Goal: Task Accomplishment & Management: Complete application form

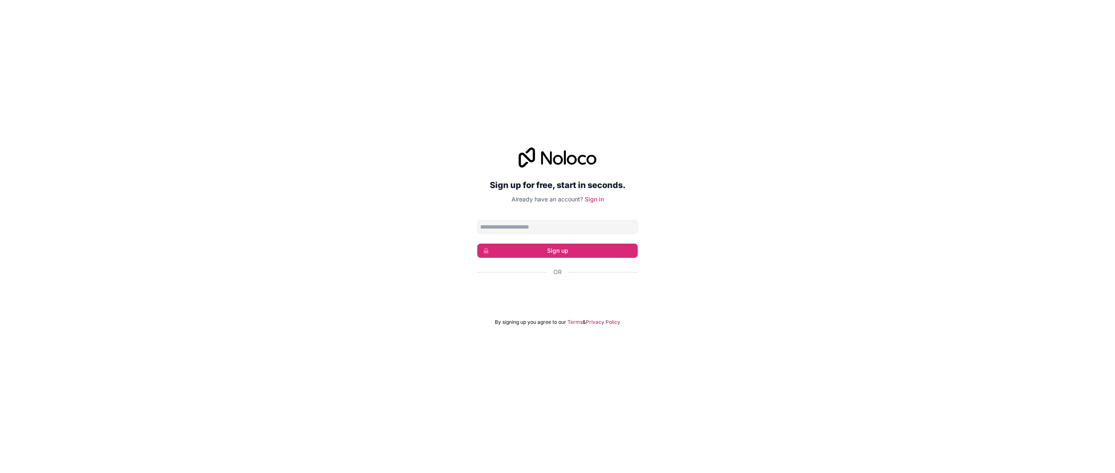
type input "**********"
click at [546, 249] on button "Sign up" at bounding box center [557, 251] width 161 height 14
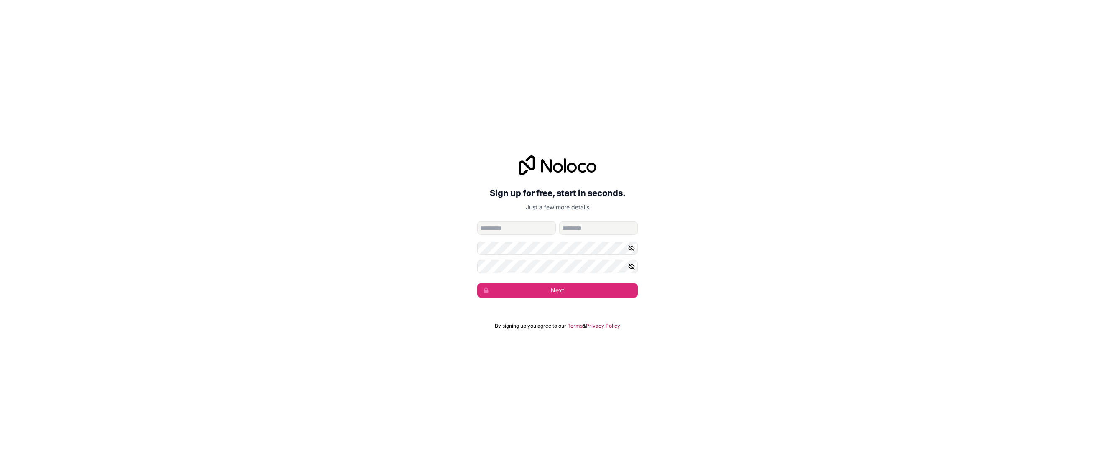
type input "*****"
click at [542, 292] on button "Next" at bounding box center [557, 290] width 161 height 14
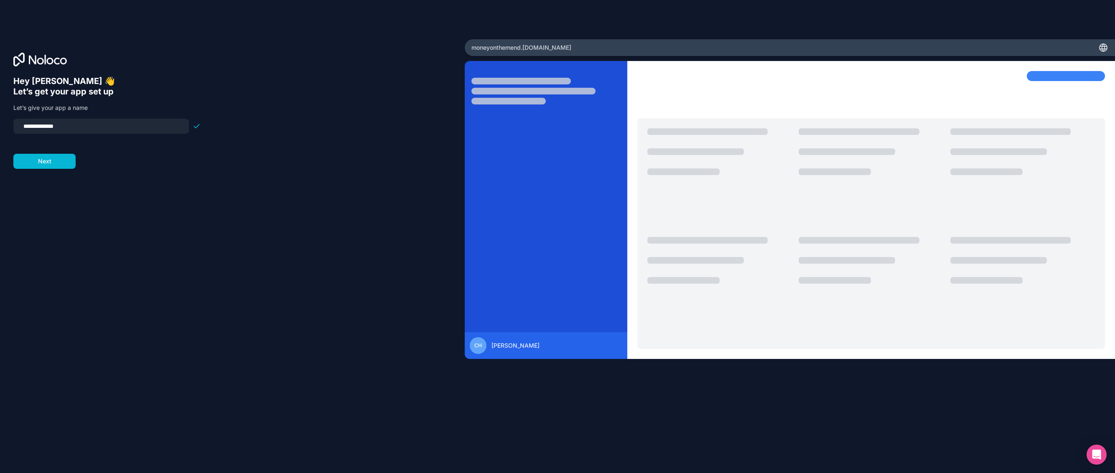
click at [108, 127] on input "**********" at bounding box center [101, 126] width 166 height 12
type input "**********"
drag, startPoint x: 99, startPoint y: 190, endPoint x: 70, endPoint y: 171, distance: 34.4
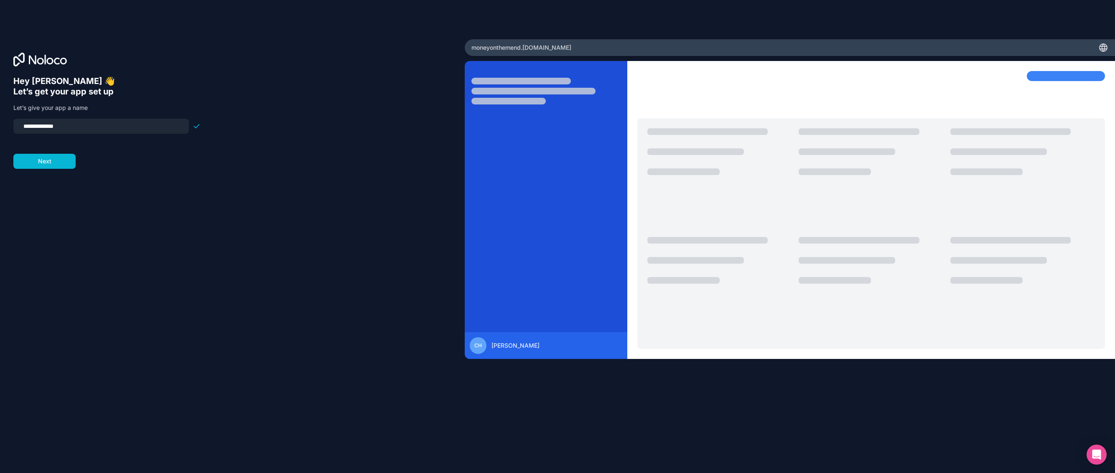
click at [99, 190] on div "**********" at bounding box center [232, 248] width 438 height 344
click at [51, 160] on button "Next" at bounding box center [44, 161] width 62 height 15
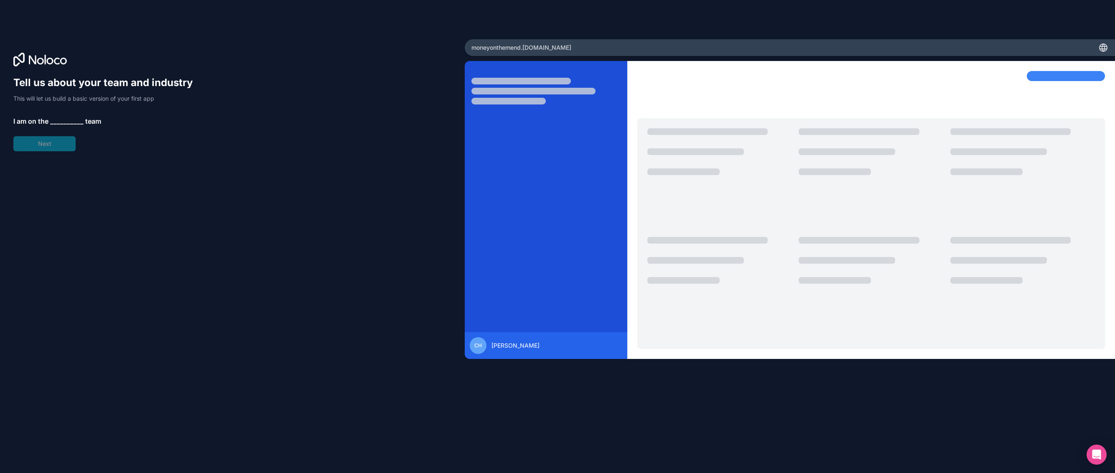
click at [61, 119] on span "__________" at bounding box center [66, 121] width 33 height 10
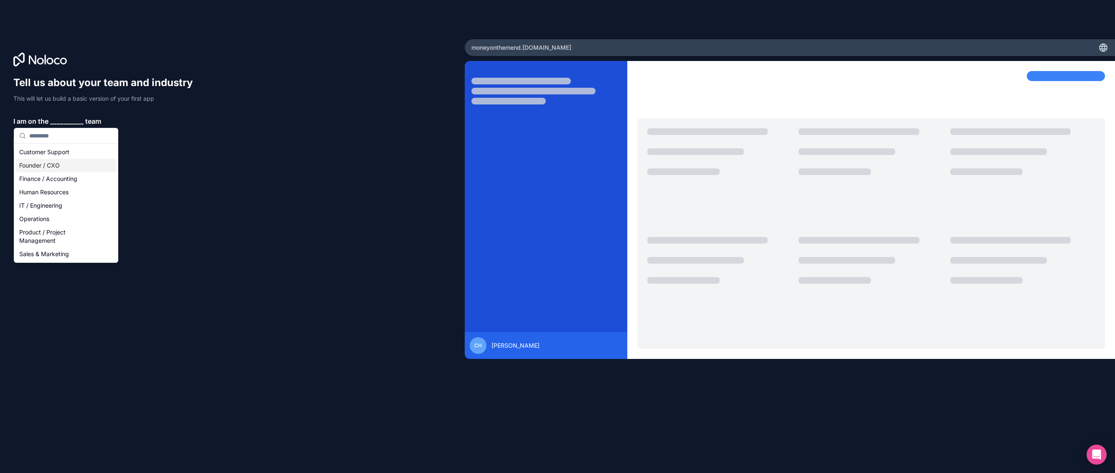
click at [74, 166] on div "Founder / CXO" at bounding box center [66, 165] width 100 height 13
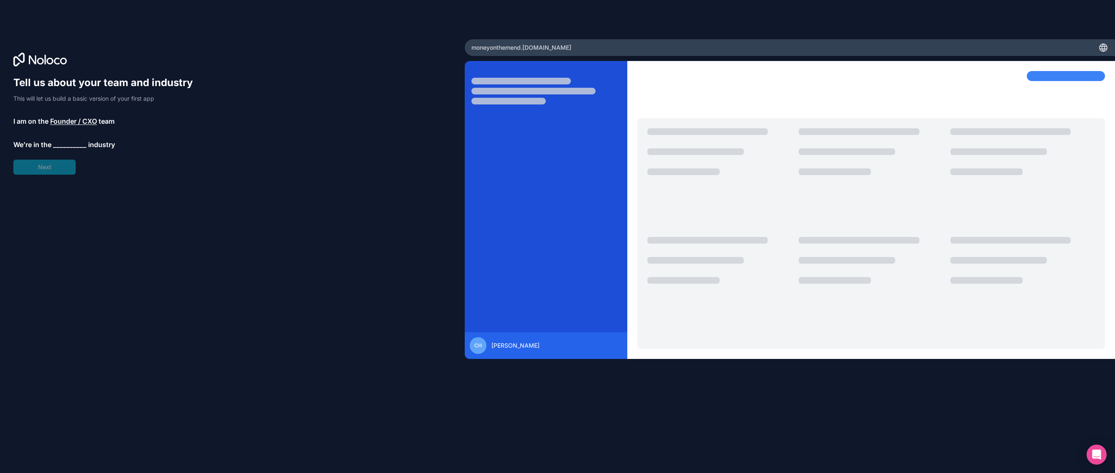
click at [64, 146] on span "__________" at bounding box center [69, 145] width 33 height 10
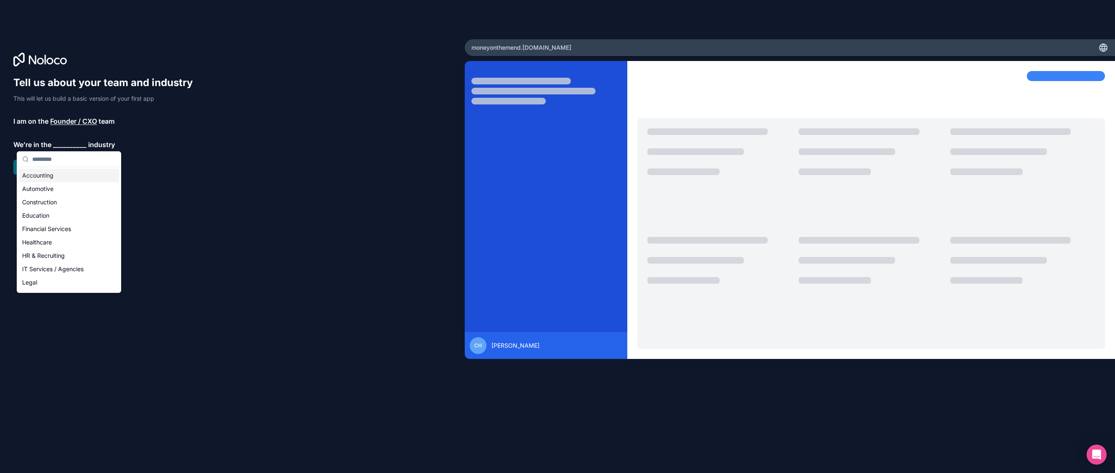
click at [64, 173] on div "Accounting" at bounding box center [69, 175] width 100 height 13
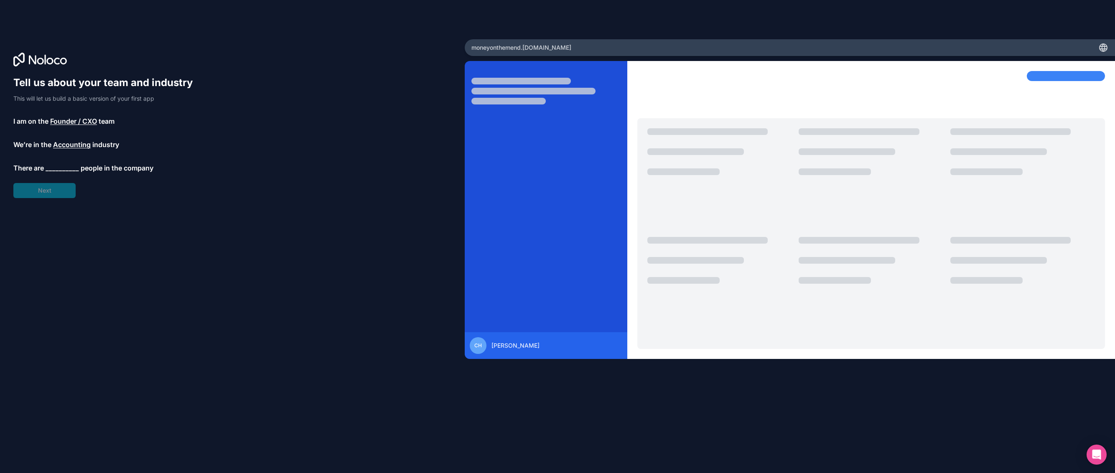
click at [63, 166] on span "__________" at bounding box center [62, 168] width 33 height 10
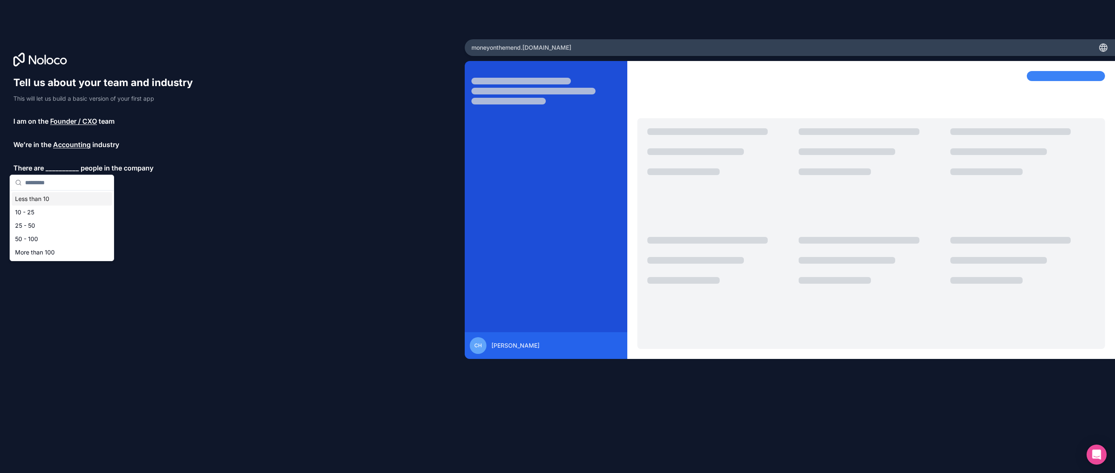
click at [59, 201] on div "Less than 10" at bounding box center [62, 198] width 100 height 13
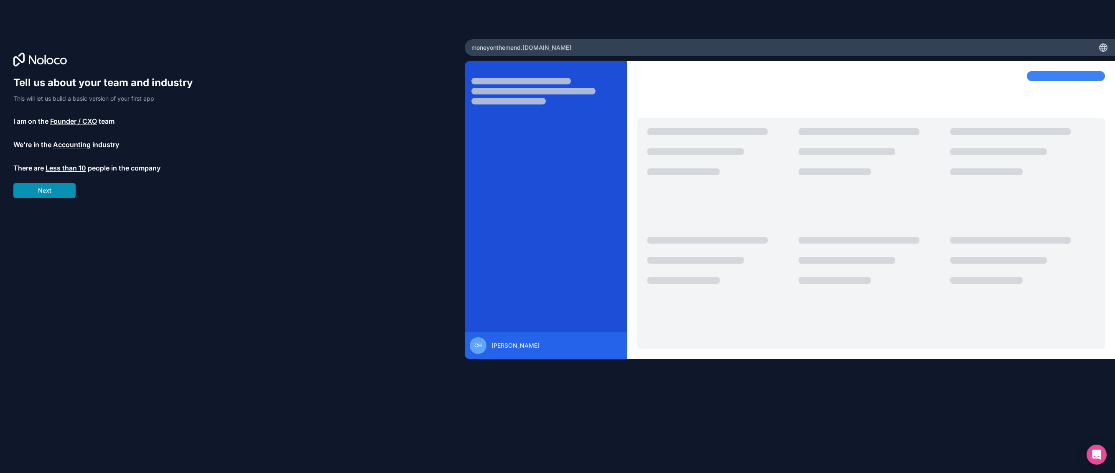
click at [57, 190] on button "Next" at bounding box center [44, 190] width 62 height 15
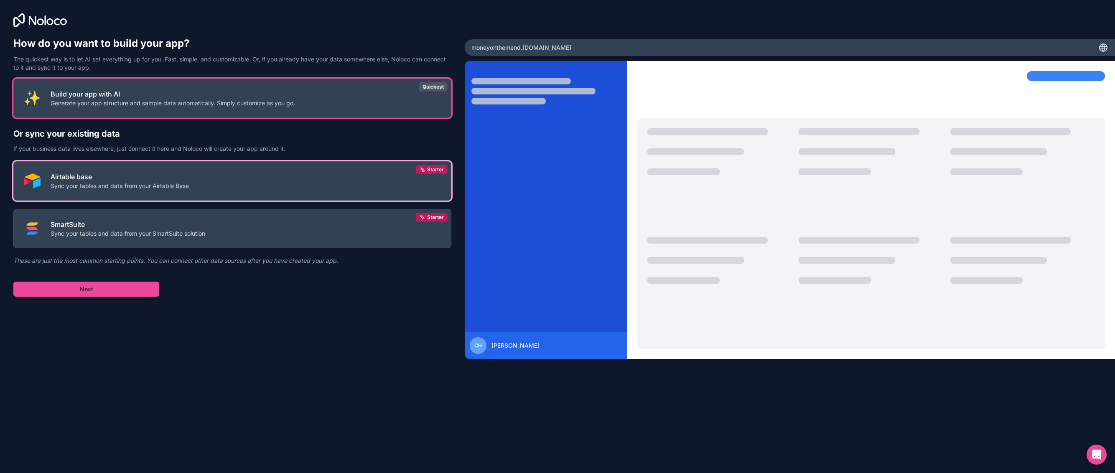
click at [211, 189] on button "Airtable base Sync your tables and data from your Airtable Base Starter" at bounding box center [232, 180] width 438 height 39
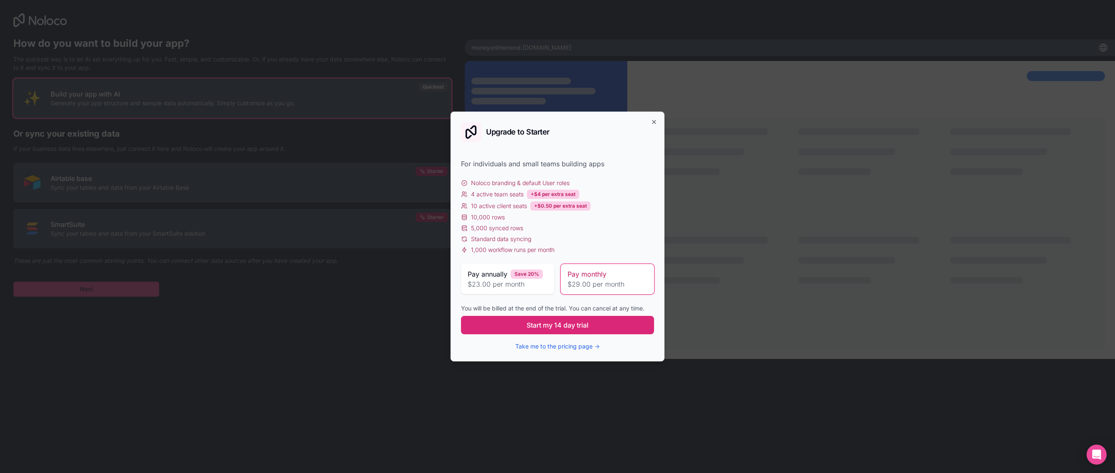
click at [569, 325] on span "Start my 14 day trial" at bounding box center [558, 325] width 62 height 10
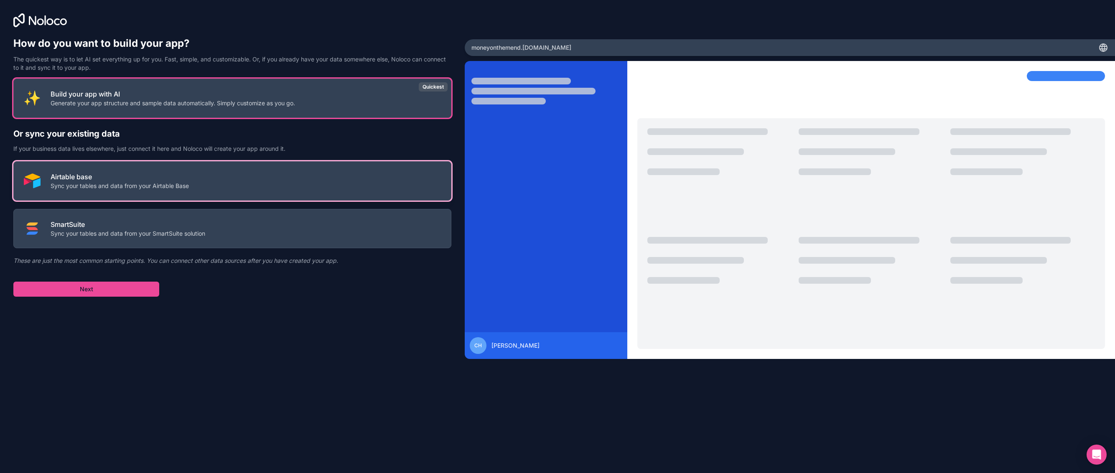
click at [207, 189] on button "Airtable base Sync your tables and data from your Airtable Base" at bounding box center [232, 180] width 438 height 39
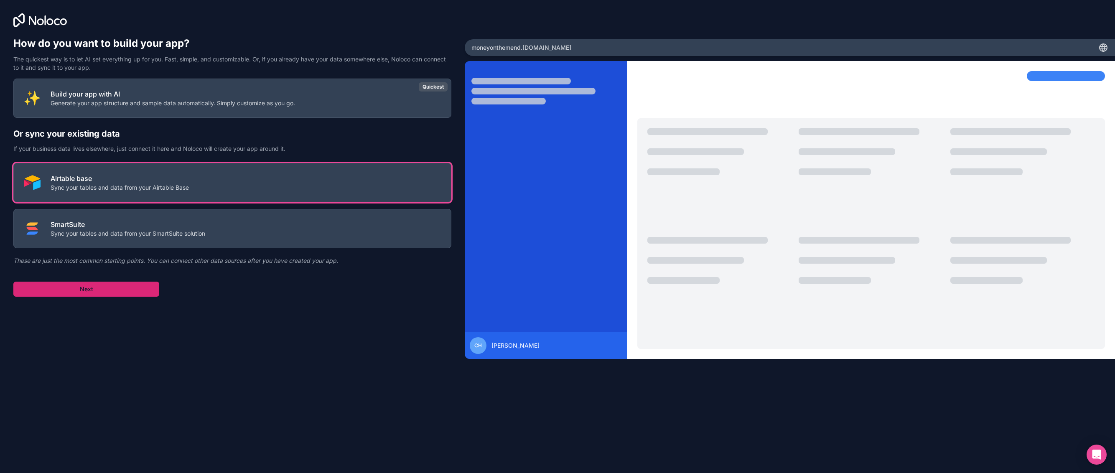
click at [118, 292] on button "Next" at bounding box center [86, 289] width 146 height 15
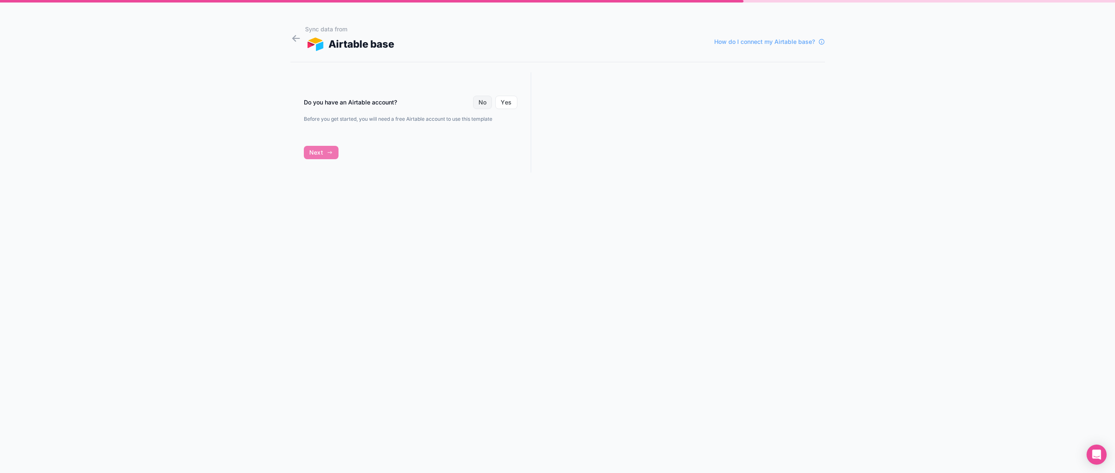
click at [480, 103] on button "No" at bounding box center [482, 102] width 19 height 13
click at [512, 103] on button "Yes" at bounding box center [506, 102] width 22 height 13
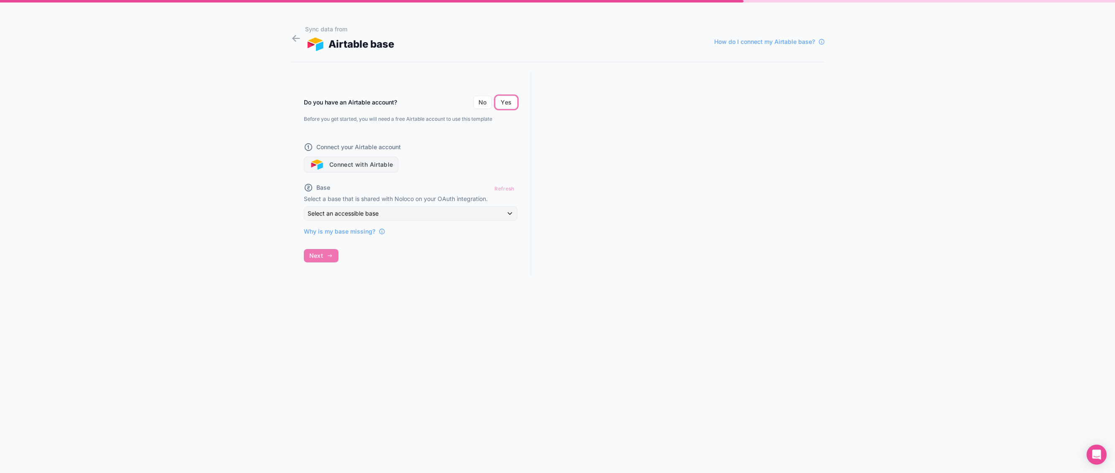
click at [373, 161] on button "Connect with Airtable" at bounding box center [351, 165] width 95 height 16
click at [380, 166] on button "Connect with Airtable" at bounding box center [351, 165] width 95 height 16
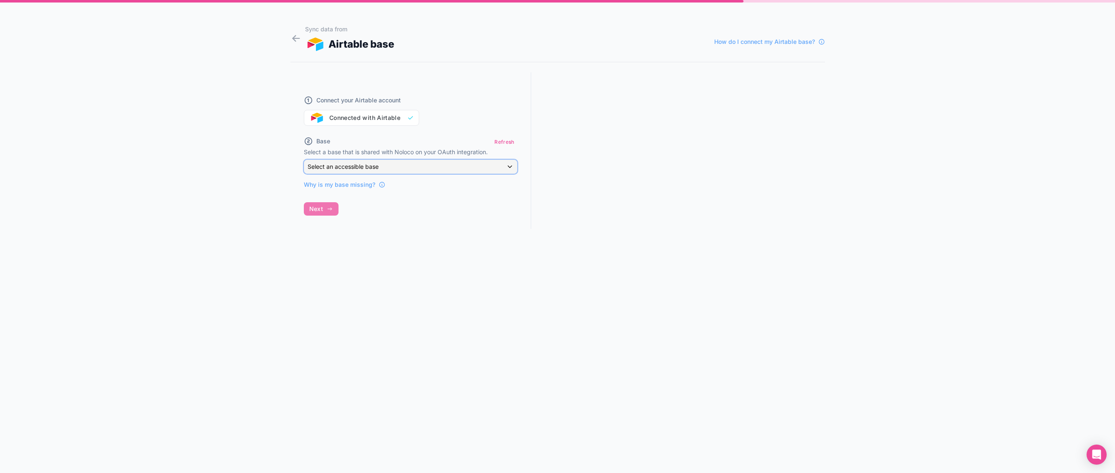
click at [417, 168] on div "Select an accessible base" at bounding box center [410, 166] width 213 height 13
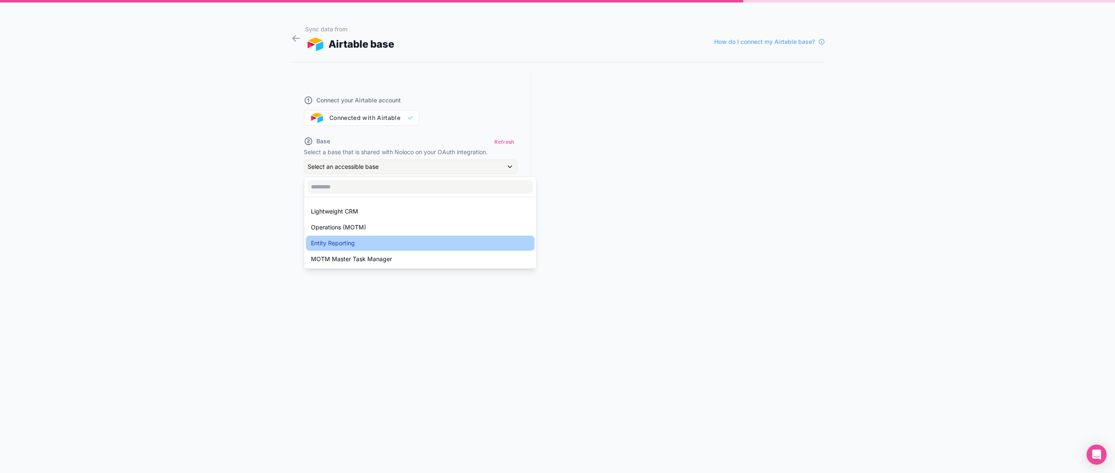
click at [402, 239] on div "Entity Reporting" at bounding box center [420, 243] width 219 height 10
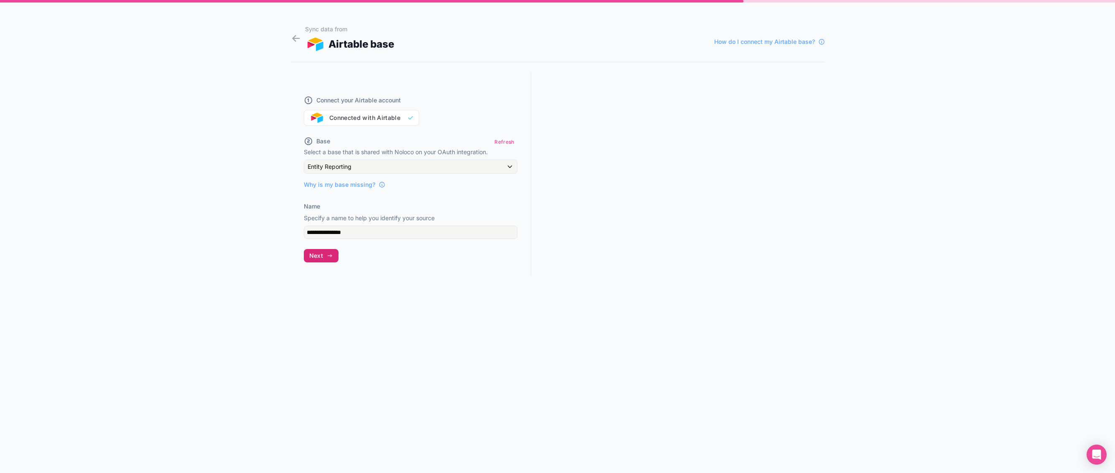
click at [331, 257] on icon "button" at bounding box center [329, 255] width 7 height 7
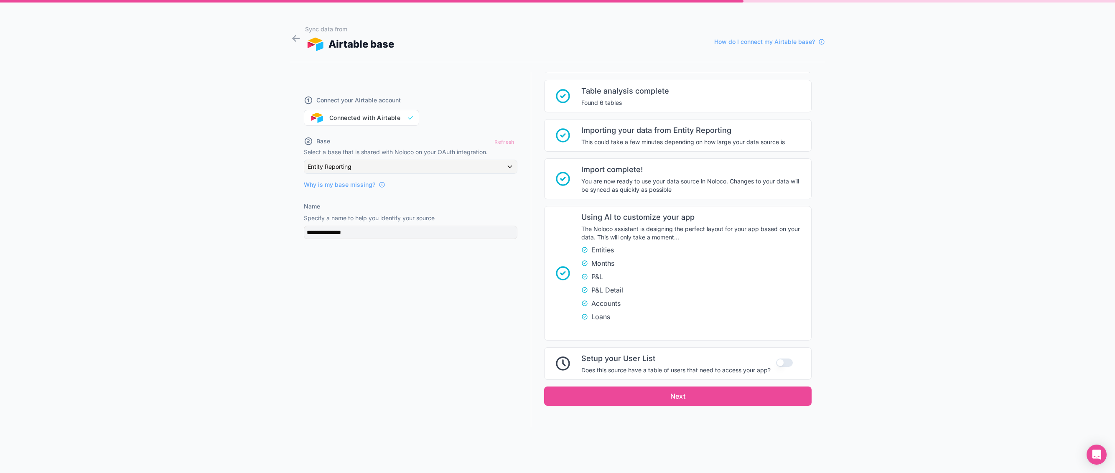
scroll to position [64, 0]
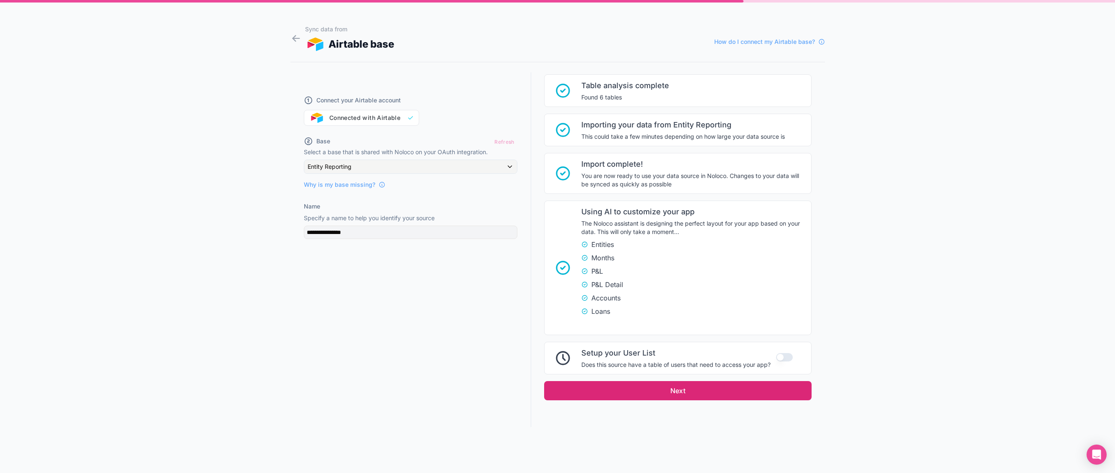
click at [674, 385] on button "Next" at bounding box center [678, 390] width 268 height 19
